Goal: Transaction & Acquisition: Book appointment/travel/reservation

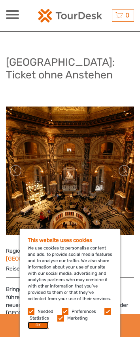
click at [35, 326] on button "OK" at bounding box center [38, 326] width 21 height 8
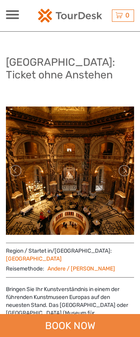
click at [76, 328] on div "BOOK NOW" at bounding box center [70, 325] width 140 height 23
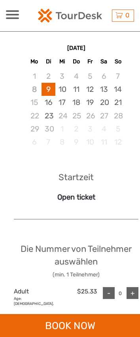
scroll to position [587, 0]
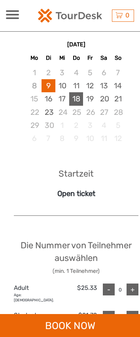
click at [76, 97] on div "18" at bounding box center [76, 98] width 14 height 13
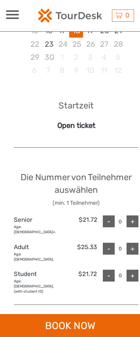
scroll to position [745, 0]
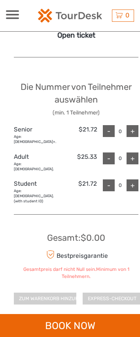
click at [132, 179] on div "+" at bounding box center [133, 185] width 12 height 12
type input "1"
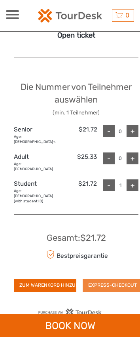
click at [124, 282] on div "Reisedatum auswählen September 2025 Mo Di Mi Do Fr Sa So 1 2 3 4 5 6 7 8 9 10 1…" at bounding box center [76, 68] width 141 height 463
click at [123, 279] on button "EXPRESS-CHECKOUT" at bounding box center [113, 285] width 60 height 13
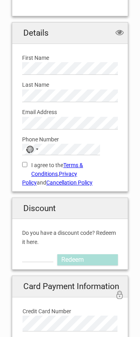
click at [72, 102] on div "Email Address Please provide us with a valid email address." at bounding box center [70, 115] width 108 height 27
click at [38, 147] on div "No country selected" at bounding box center [32, 149] width 18 height 10
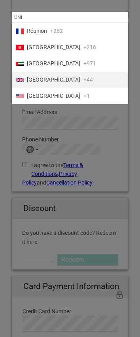
type input "UNI"
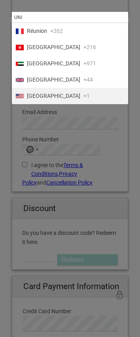
click at [61, 95] on li "[GEOGRAPHIC_DATA] +1" at bounding box center [70, 96] width 116 height 16
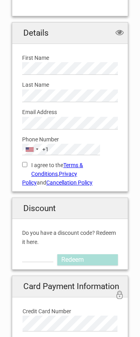
click at [22, 163] on input "I agree to the Terms & Conditions , Privacy Policy and Cancellation Policy" at bounding box center [24, 164] width 5 height 5
checkbox input "true"
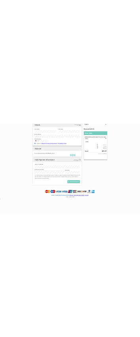
scroll to position [74, 0]
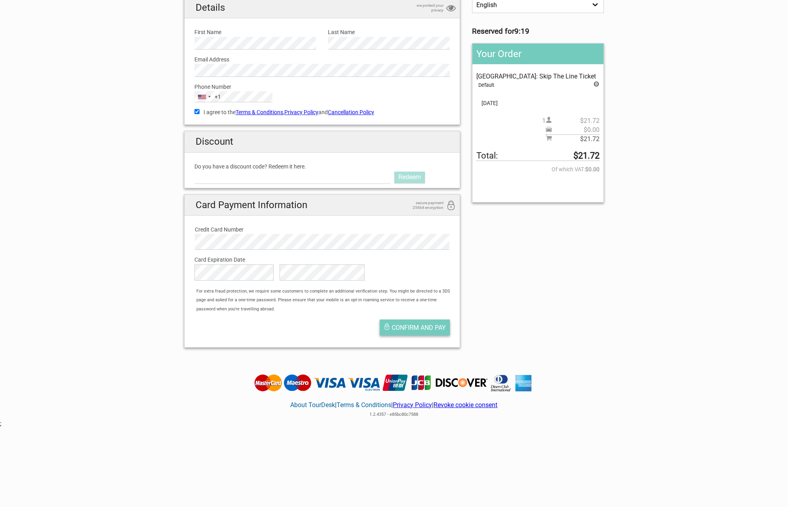
click at [140, 327] on span "Confirm and pay" at bounding box center [419, 328] width 54 height 8
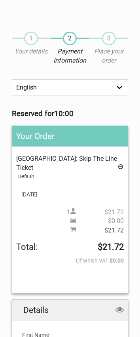
click at [90, 136] on h2 "Your Order" at bounding box center [70, 136] width 116 height 21
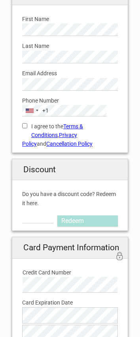
scroll to position [317, 0]
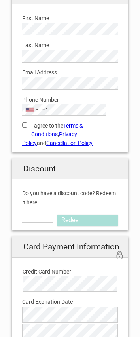
click at [23, 122] on input "I agree to the Terms & Conditions , Privacy Policy and Cancellation Policy" at bounding box center [24, 124] width 5 height 5
checkbox input "true"
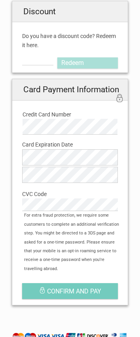
scroll to position [74, 0]
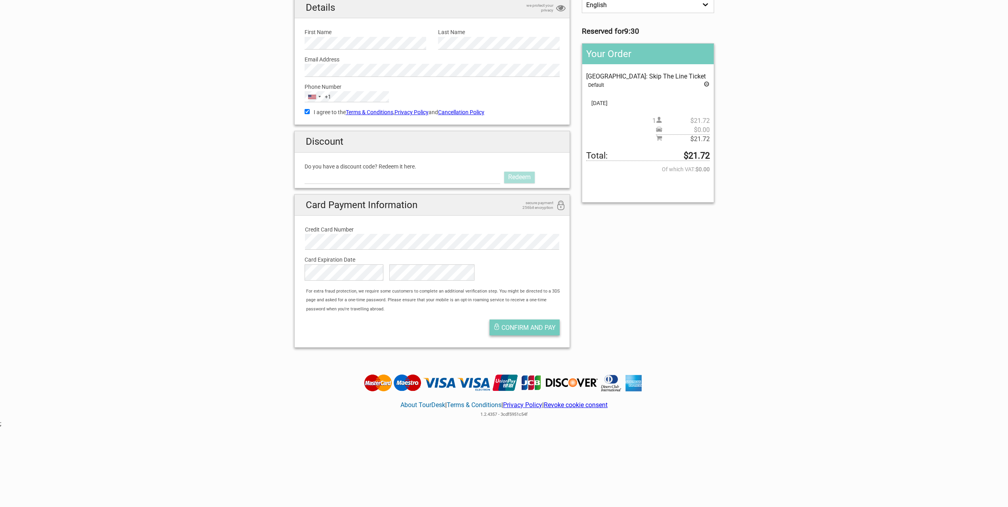
click at [140, 329] on span "Confirm and pay" at bounding box center [528, 328] width 54 height 8
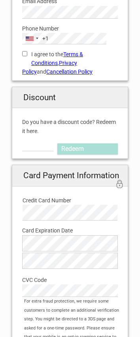
scroll to position [357, 0]
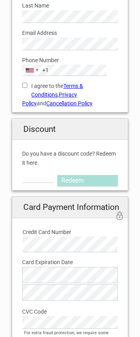
click at [21, 81] on div "I agree to the Terms & Conditions , Privacy Policy and Cancellation Policy You …" at bounding box center [70, 92] width 108 height 32
click at [27, 85] on input "I agree to the Terms & Conditions , Privacy Policy and Cancellation Policy" at bounding box center [24, 85] width 5 height 5
checkbox input "true"
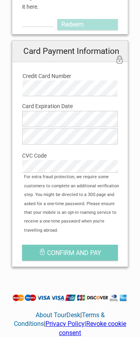
scroll to position [515, 0]
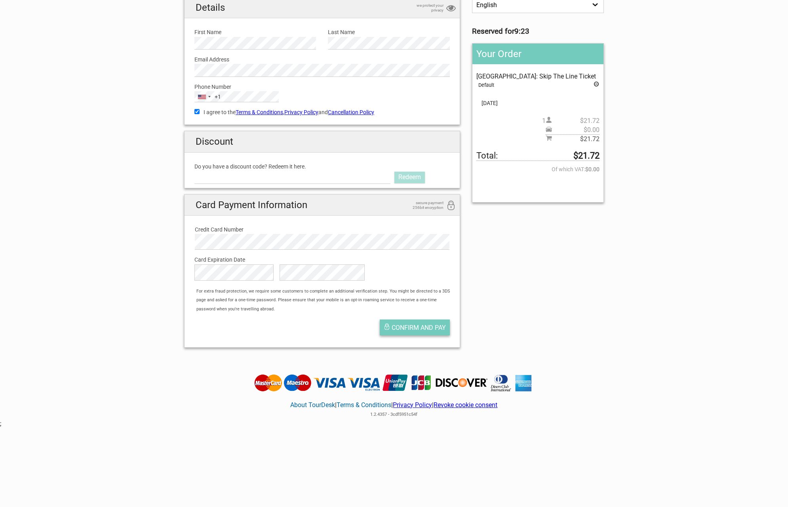
click at [140, 335] on button "Confirm and pay" at bounding box center [415, 327] width 70 height 16
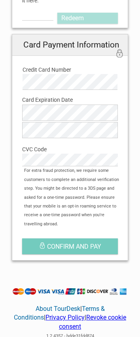
scroll to position [593, 0]
